Goal: Communication & Community: Answer question/provide support

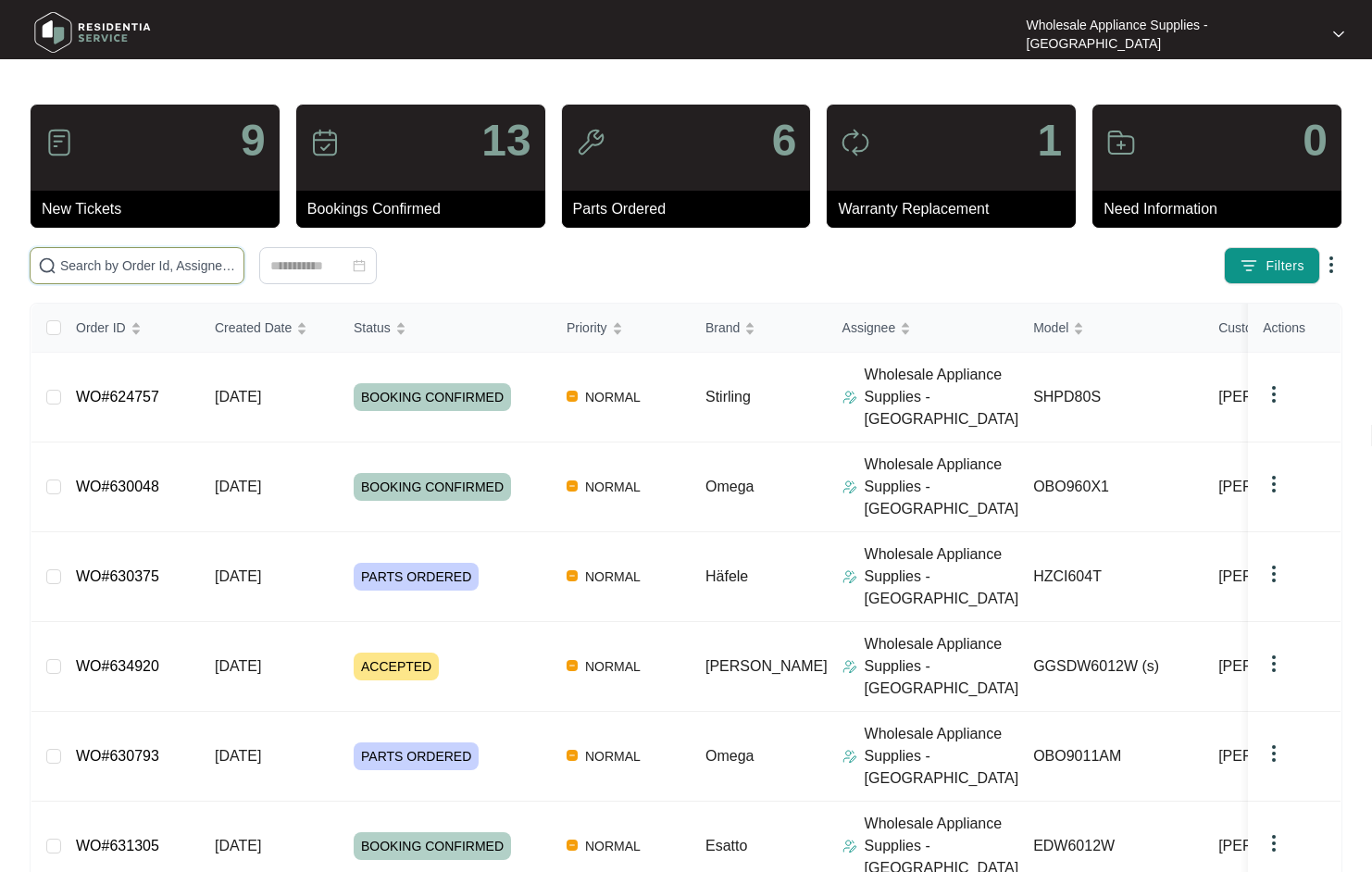
click at [174, 261] on input "text" at bounding box center [148, 266] width 176 height 21
paste input "630048"
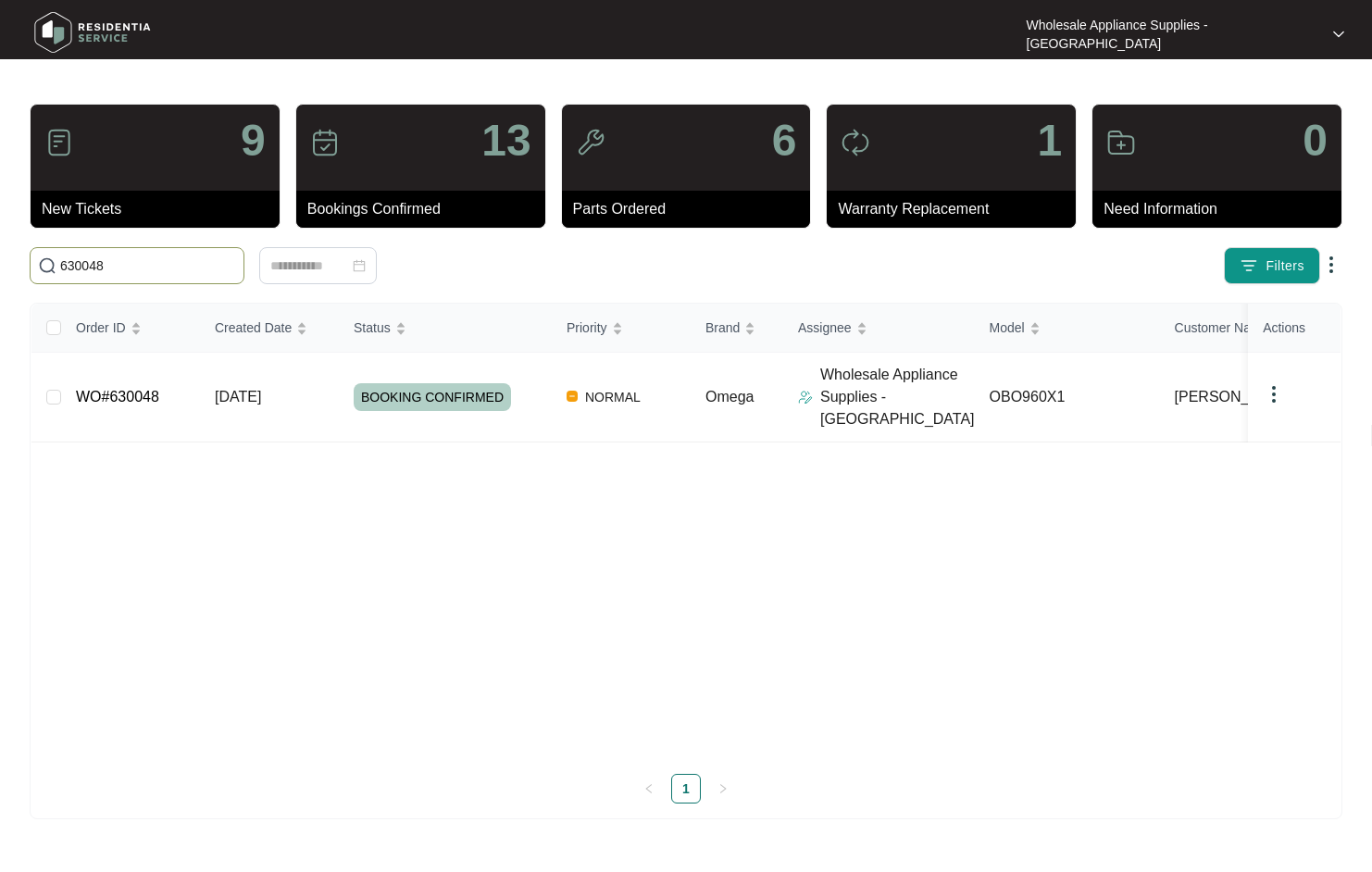
type input "630048"
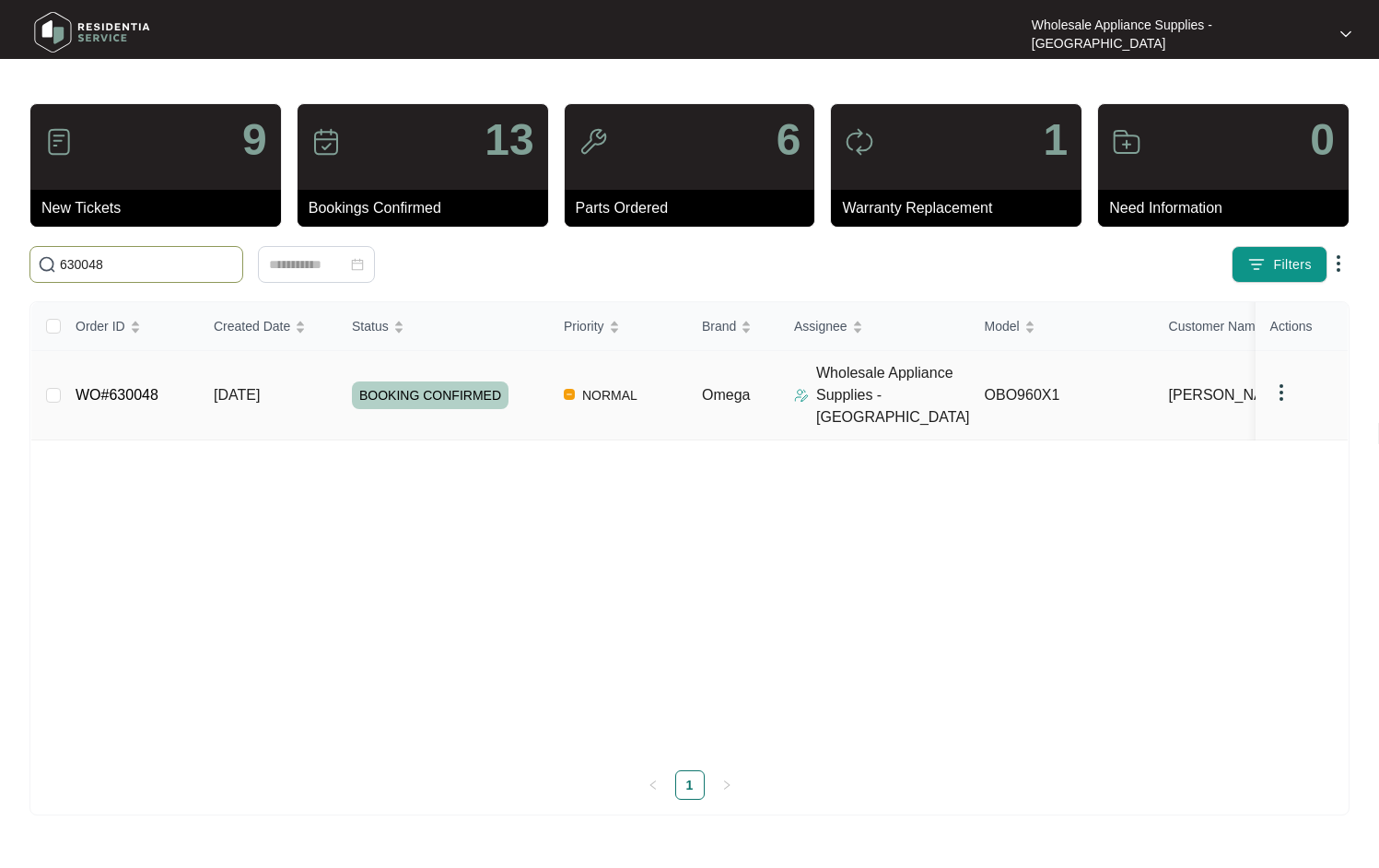
click at [251, 388] on span "[DATE]" at bounding box center [236, 394] width 46 height 16
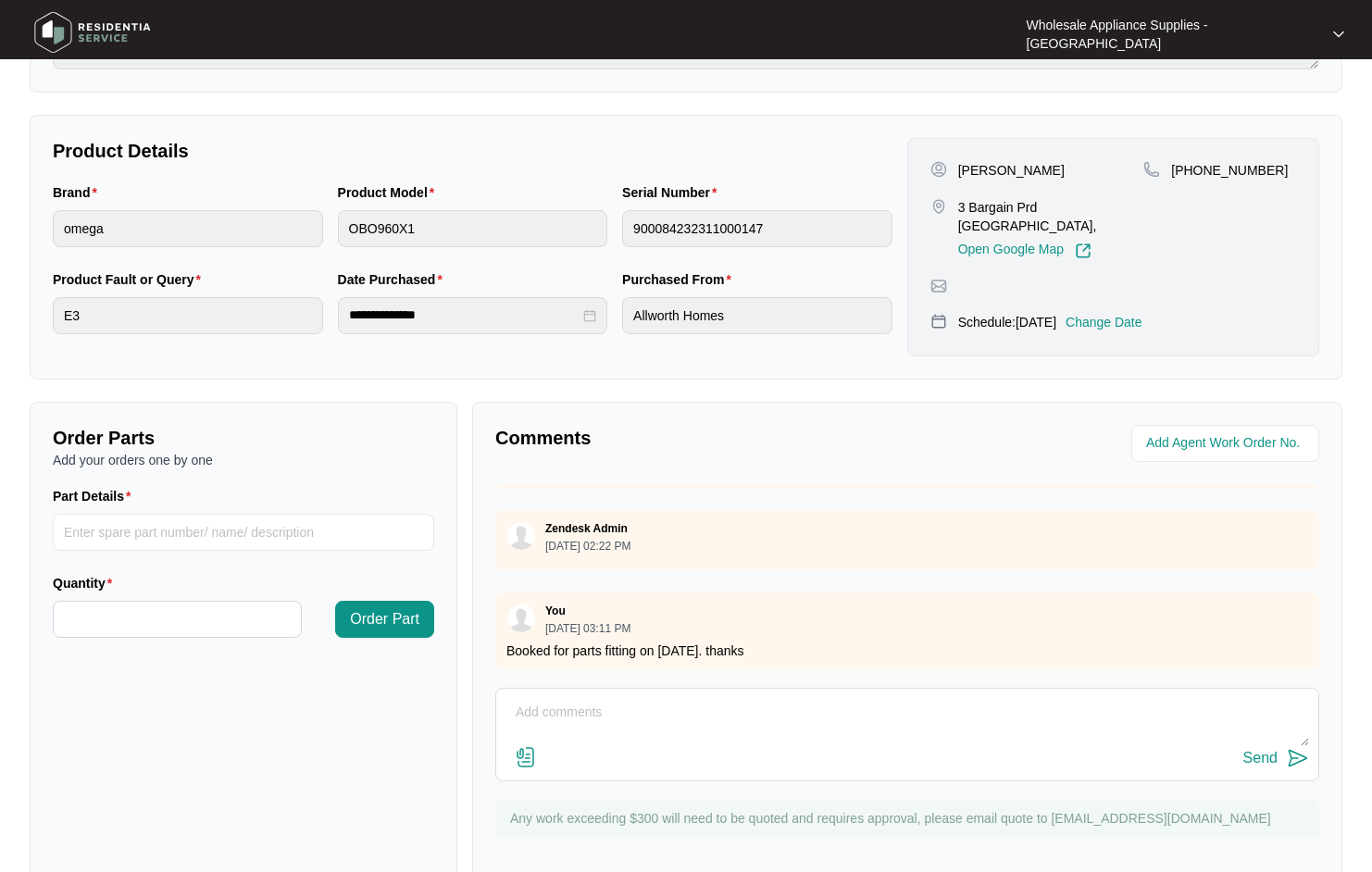
scroll to position [507, 0]
click at [742, 698] on textarea at bounding box center [907, 722] width 804 height 48
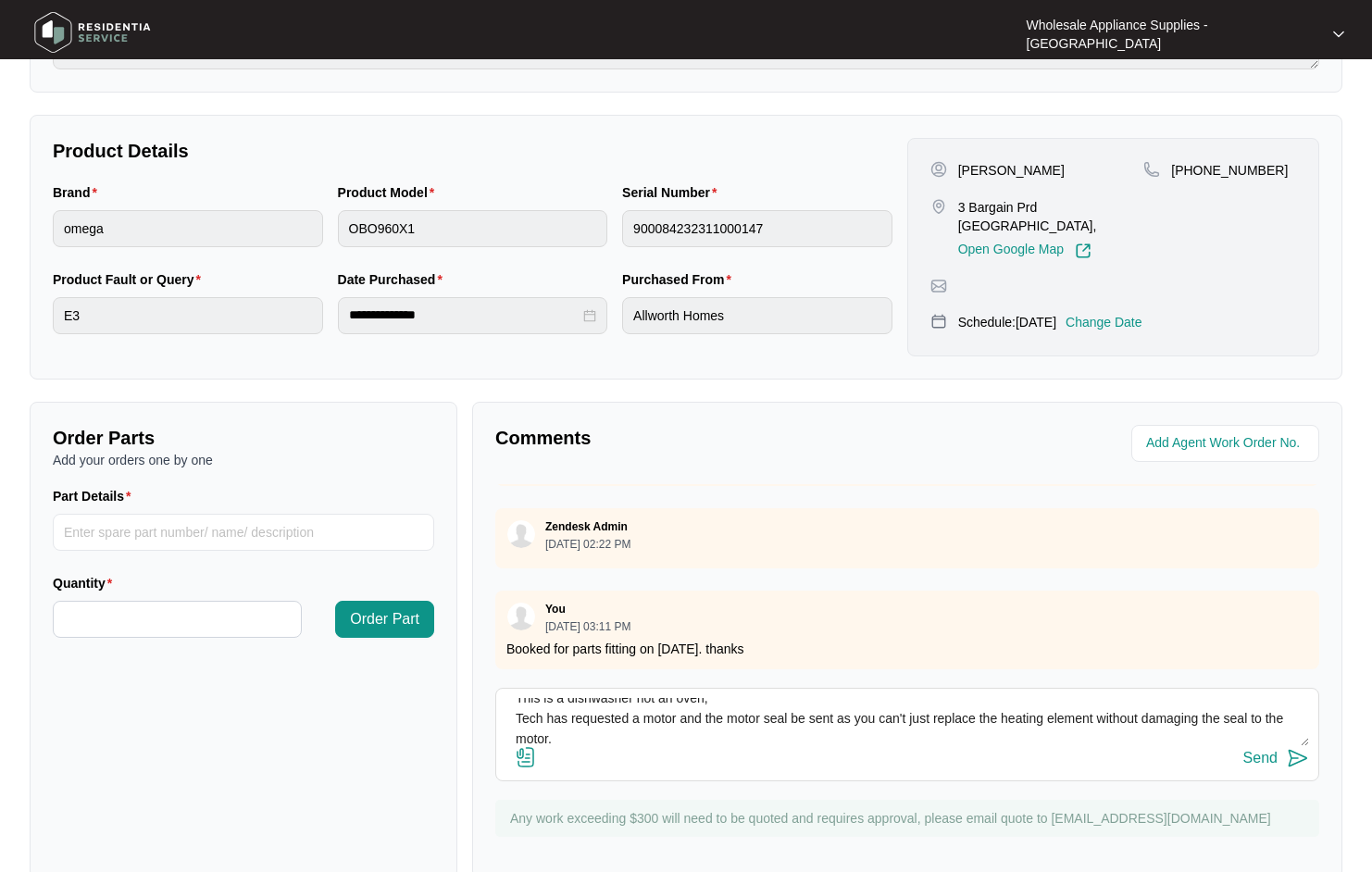
scroll to position [55, 0]
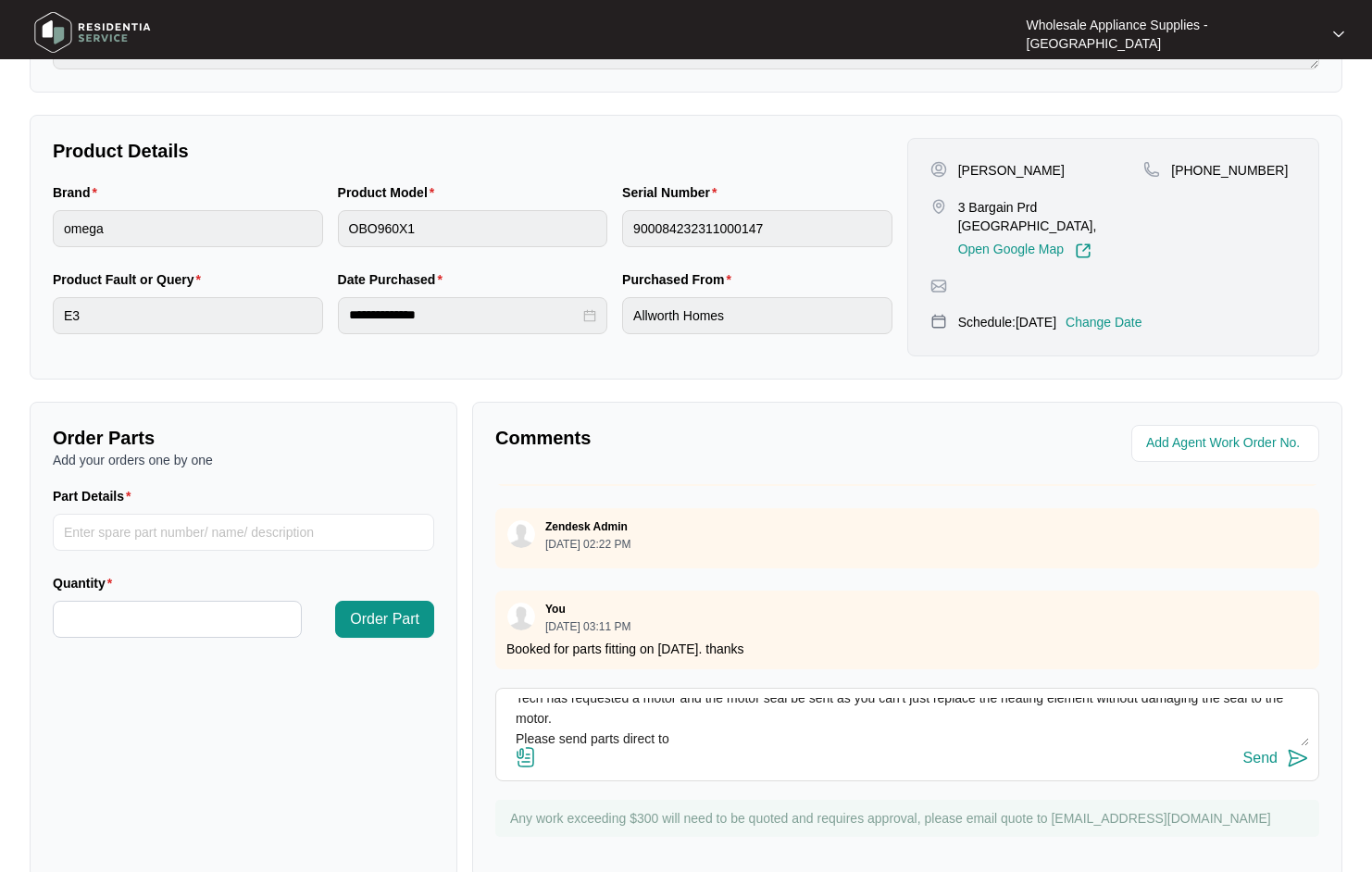
click at [701, 705] on textarea "Hi team, This is a dishwasher not an oven, Tech has requested a motor and the m…" at bounding box center [907, 722] width 804 height 48
paste textarea "[STREET_ADDRESS]"
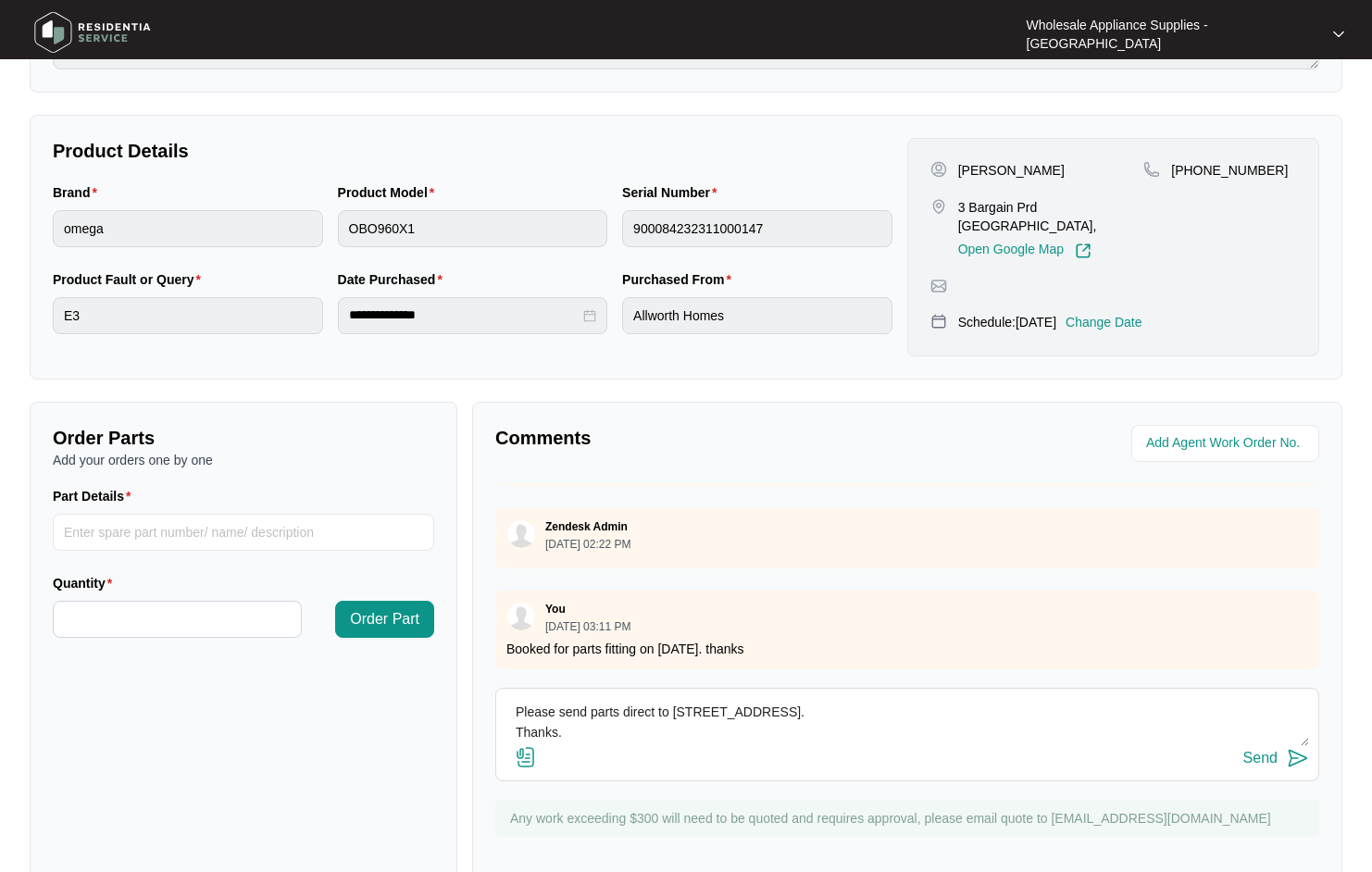
scroll to position [0, 0]
click at [732, 698] on textarea "Hi team, This is a dishwasher not an oven, Tech has requested a motor and the m…" at bounding box center [907, 722] width 804 height 48
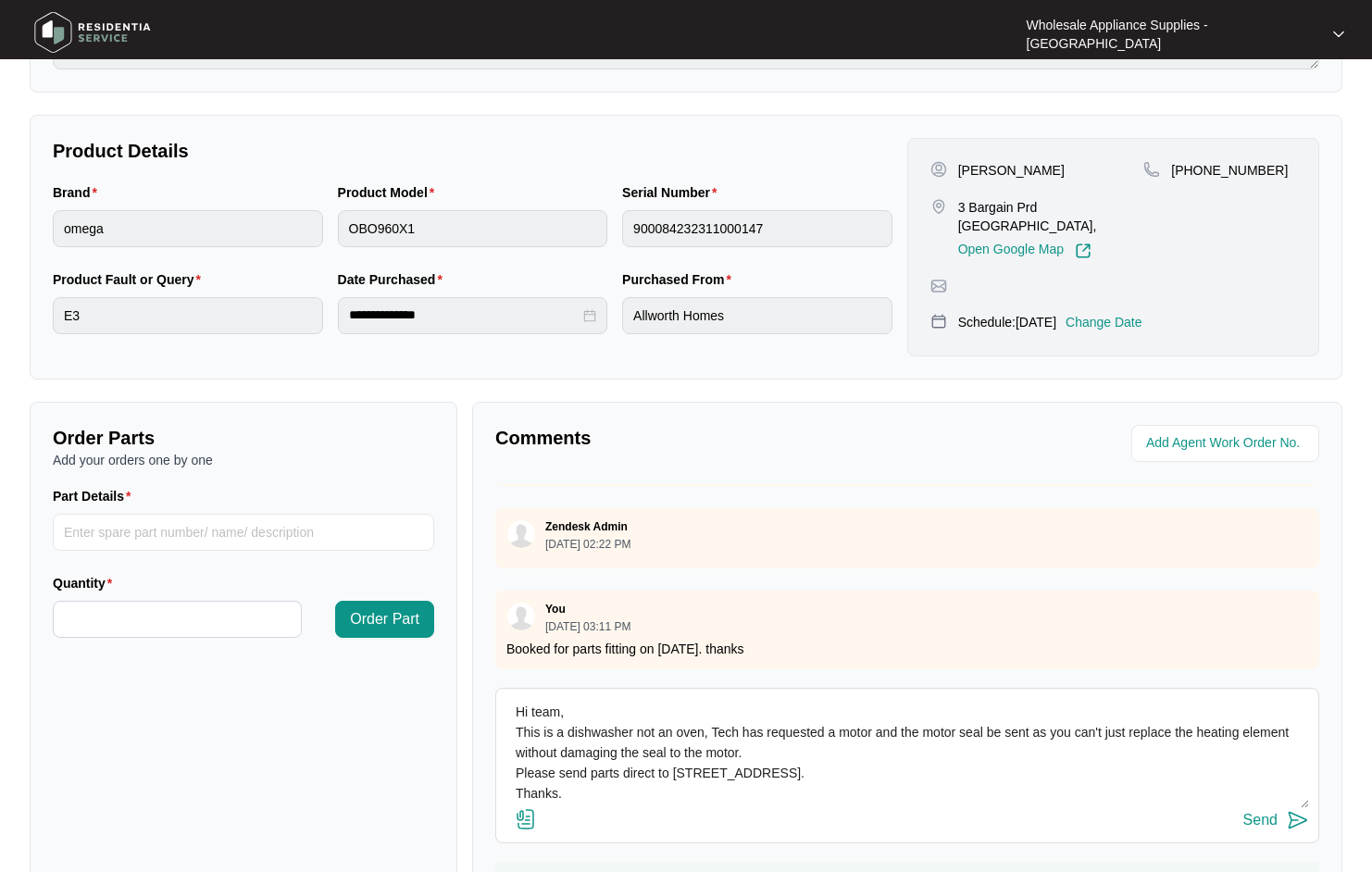
drag, startPoint x: 1291, startPoint y: 703, endPoint x: 1300, endPoint y: 765, distance: 62.6
click at [1300, 765] on div "Hi team, This is a dishwasher not an oven, Tech has requested a motor and the m…" at bounding box center [907, 753] width 804 height 110
click at [850, 716] on textarea "Hi team, This is a dishwasher not an oven, Tech has requested a motor and the m…" at bounding box center [907, 753] width 804 height 111
type textarea "Hi team, This is a dishwasher not an oven, Tech has requested a motor and the m…"
click at [1267, 812] on div "Send" at bounding box center [1260, 821] width 34 height 17
